Goal: Find specific page/section: Find specific page/section

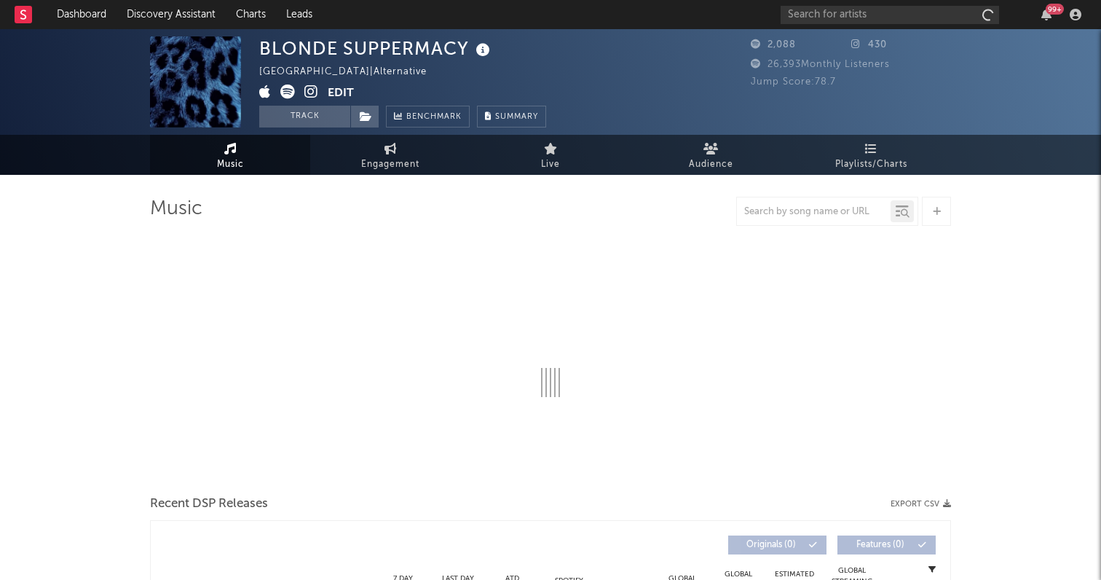
select select "6m"
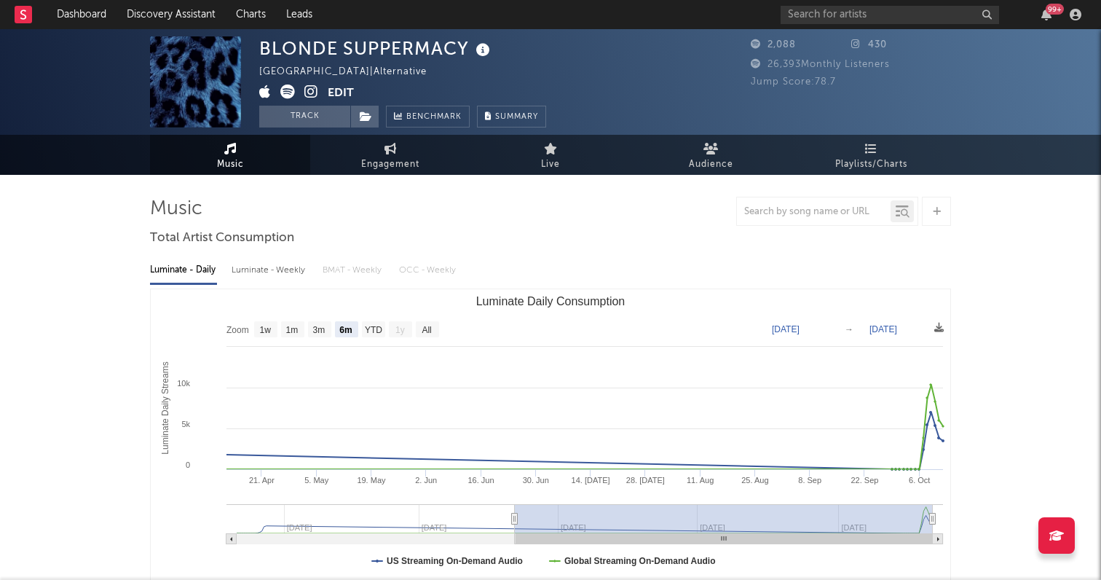
click at [309, 87] on icon at bounding box center [311, 91] width 14 height 15
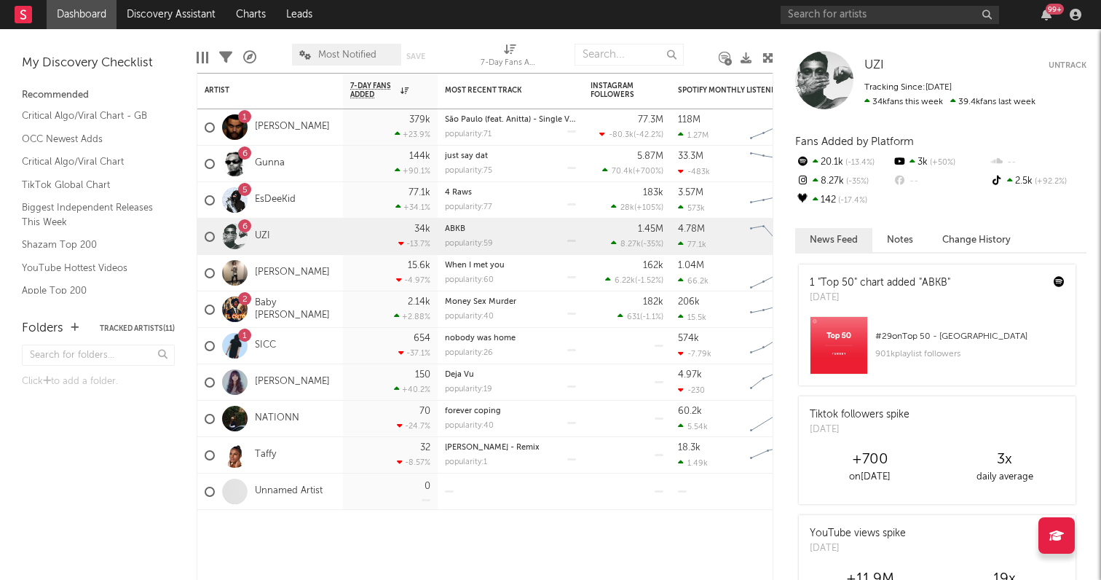
click at [897, 25] on div "99 +" at bounding box center [934, 14] width 306 height 29
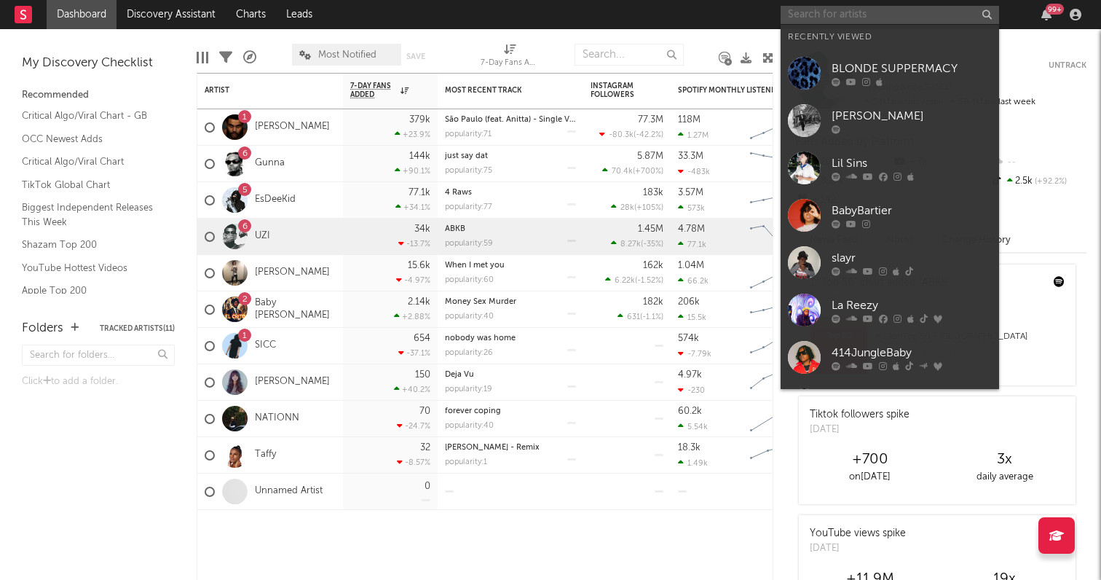
click at [894, 18] on input "text" at bounding box center [890, 15] width 219 height 18
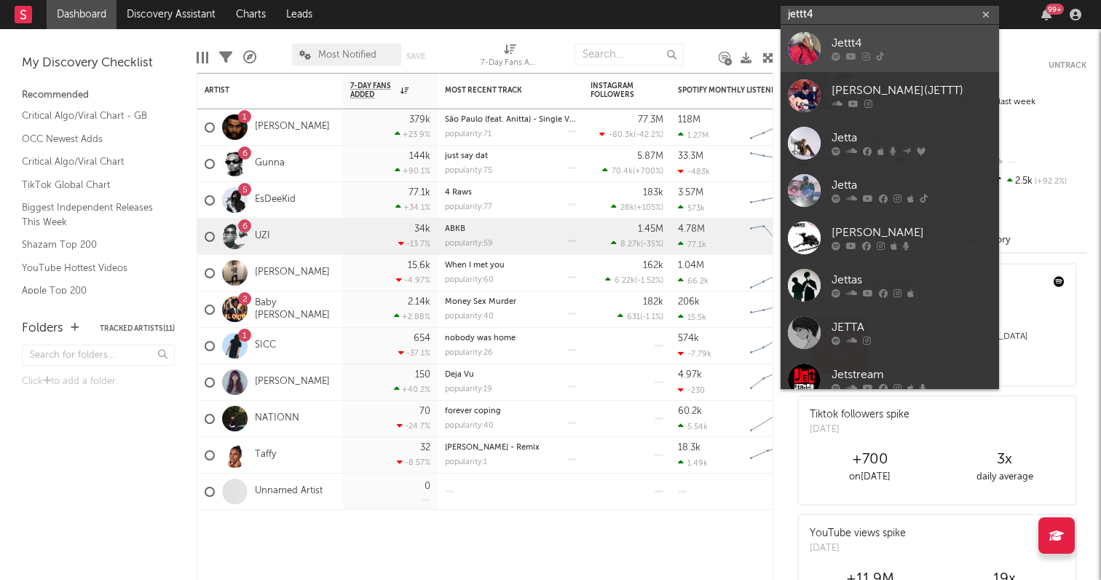
type input "jettt4"
click at [895, 41] on div "Jettt4" at bounding box center [912, 43] width 160 height 17
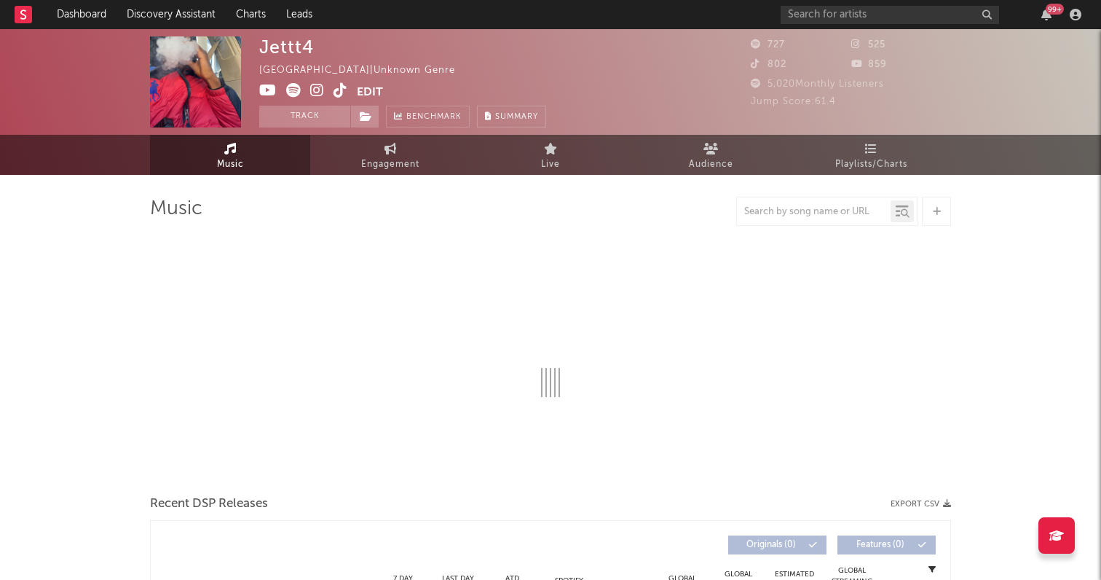
select select "6m"
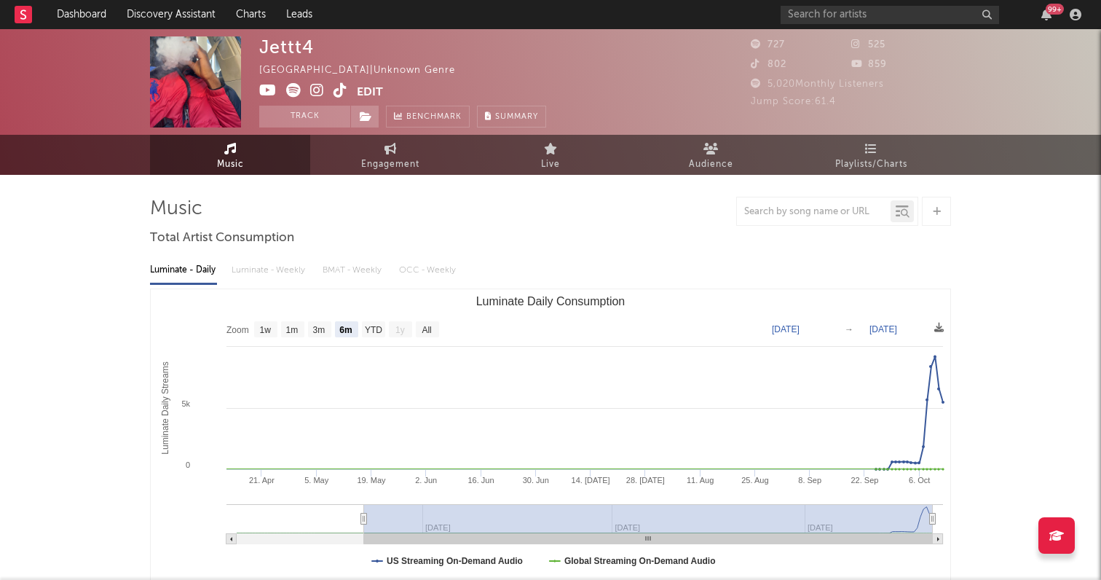
click at [310, 89] on icon at bounding box center [317, 90] width 14 height 15
